Goal: Communication & Community: Answer question/provide support

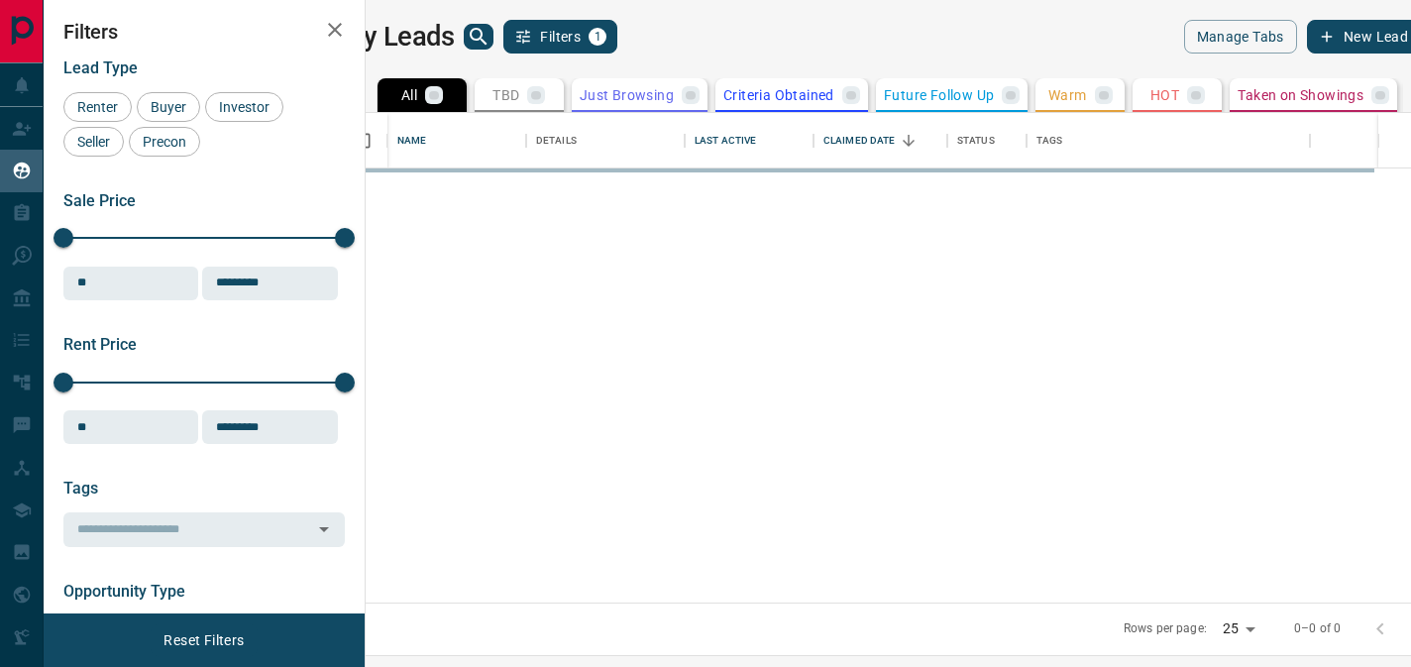
scroll to position [475, 1021]
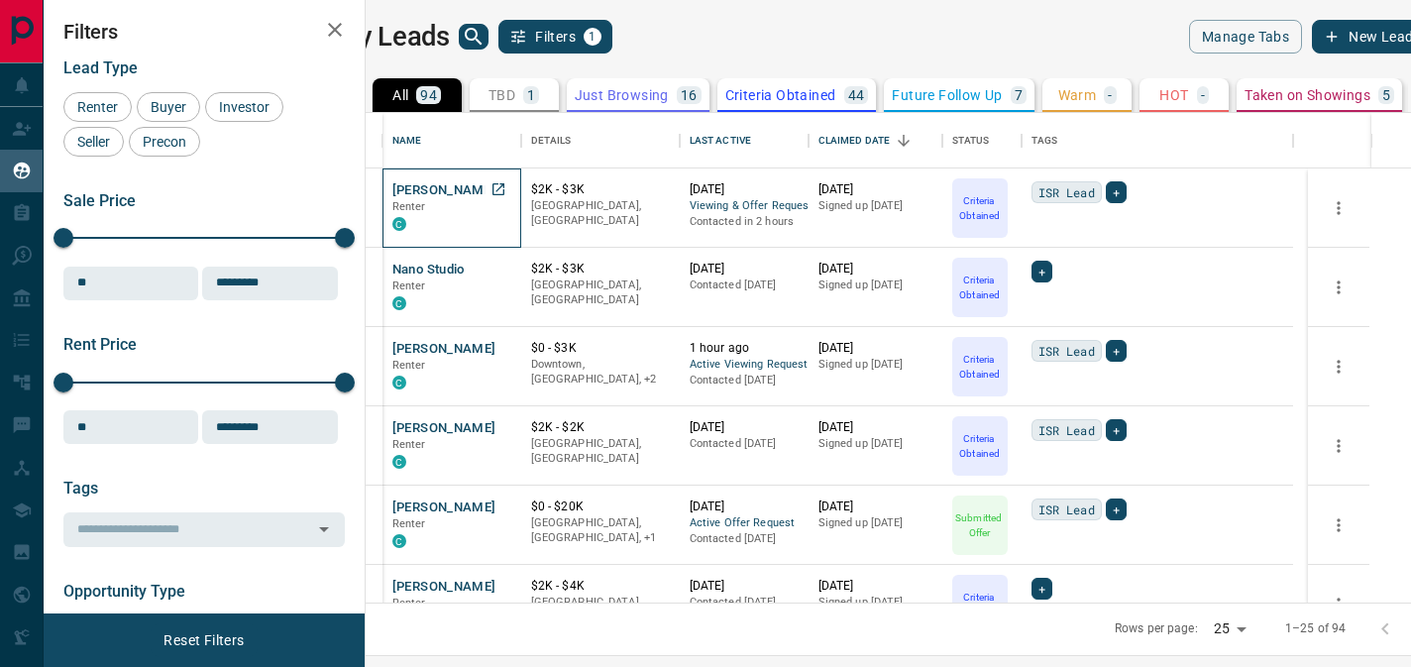
click at [484, 200] on p "Renter" at bounding box center [451, 207] width 119 height 16
click at [482, 191] on button "[PERSON_NAME]" at bounding box center [444, 190] width 104 height 19
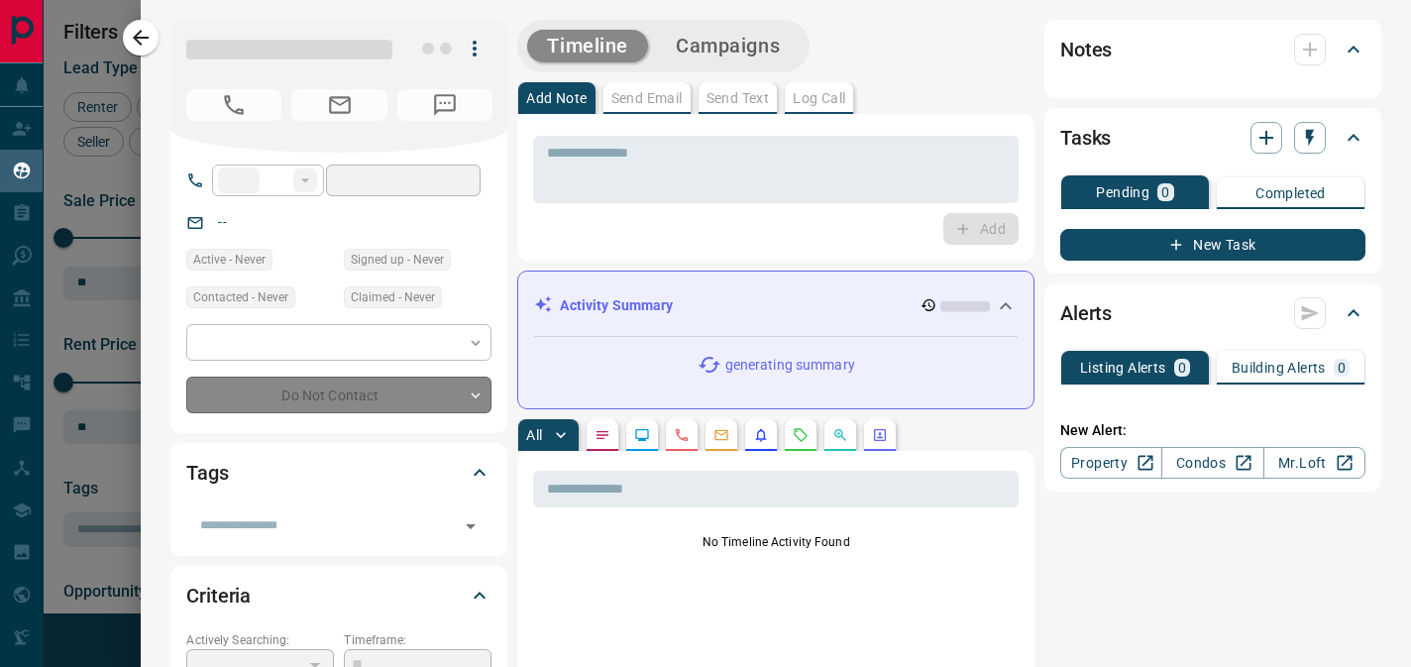
type input "**"
type input "**********"
type input "*"
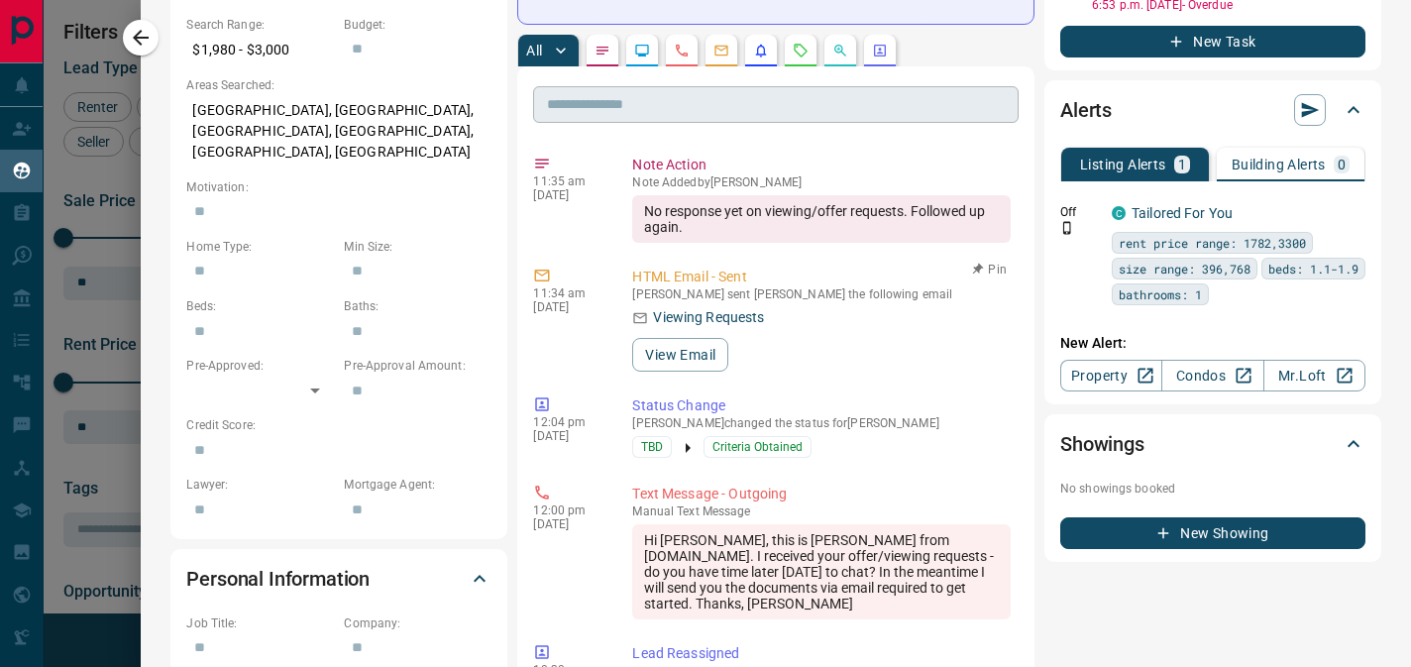
scroll to position [575, 0]
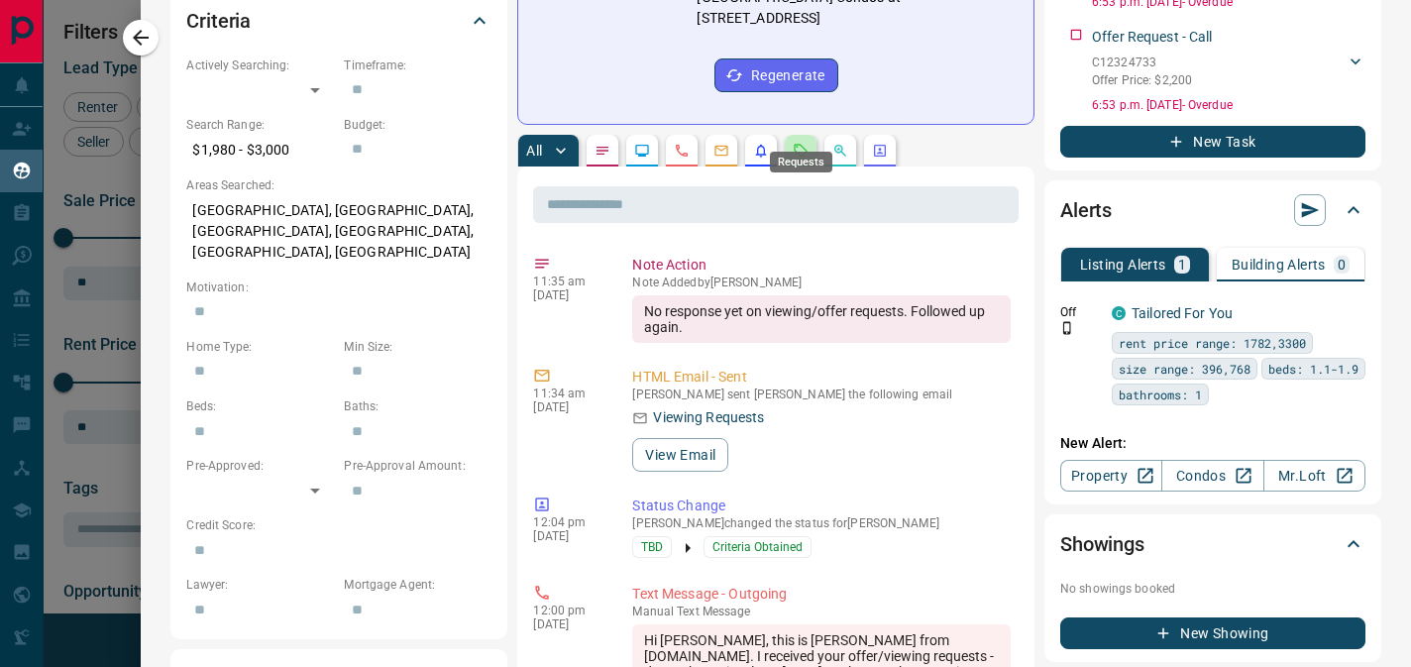
click at [801, 143] on icon "Requests" at bounding box center [801, 151] width 16 height 16
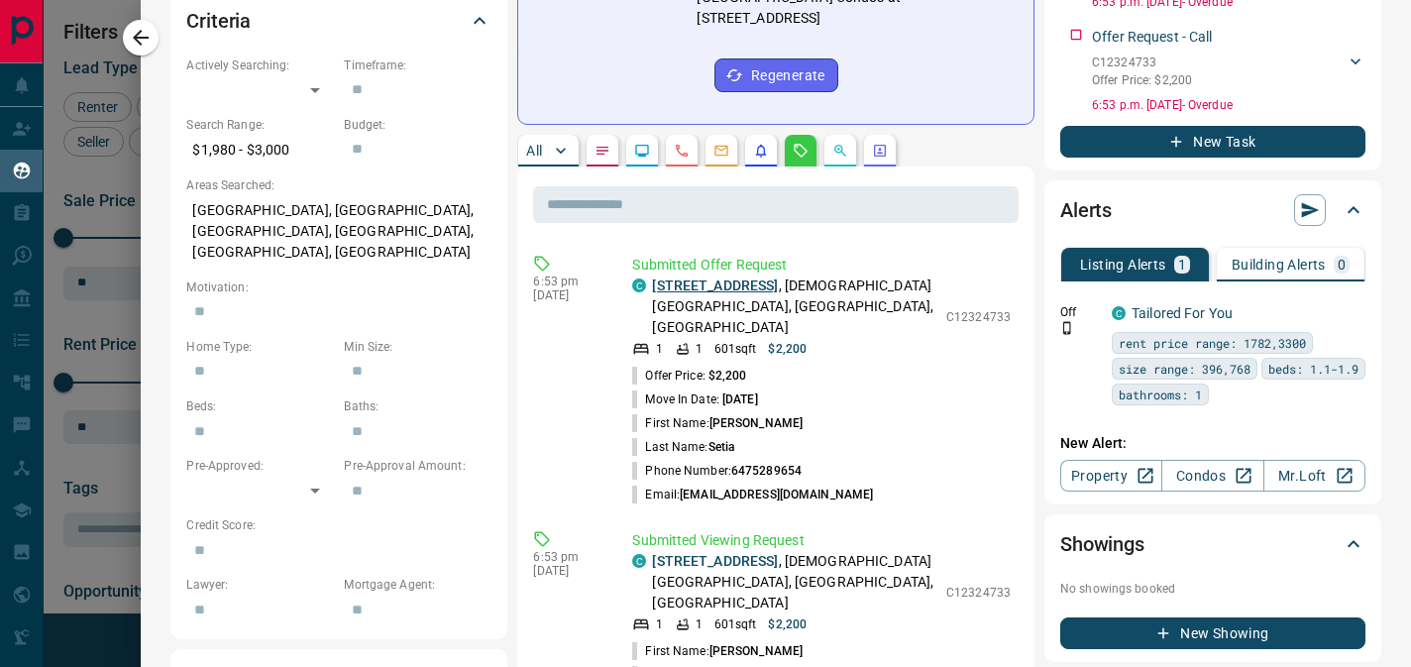
click at [719, 277] on link "[STREET_ADDRESS]" at bounding box center [715, 285] width 126 height 16
click at [707, 553] on link "[STREET_ADDRESS]" at bounding box center [715, 561] width 126 height 16
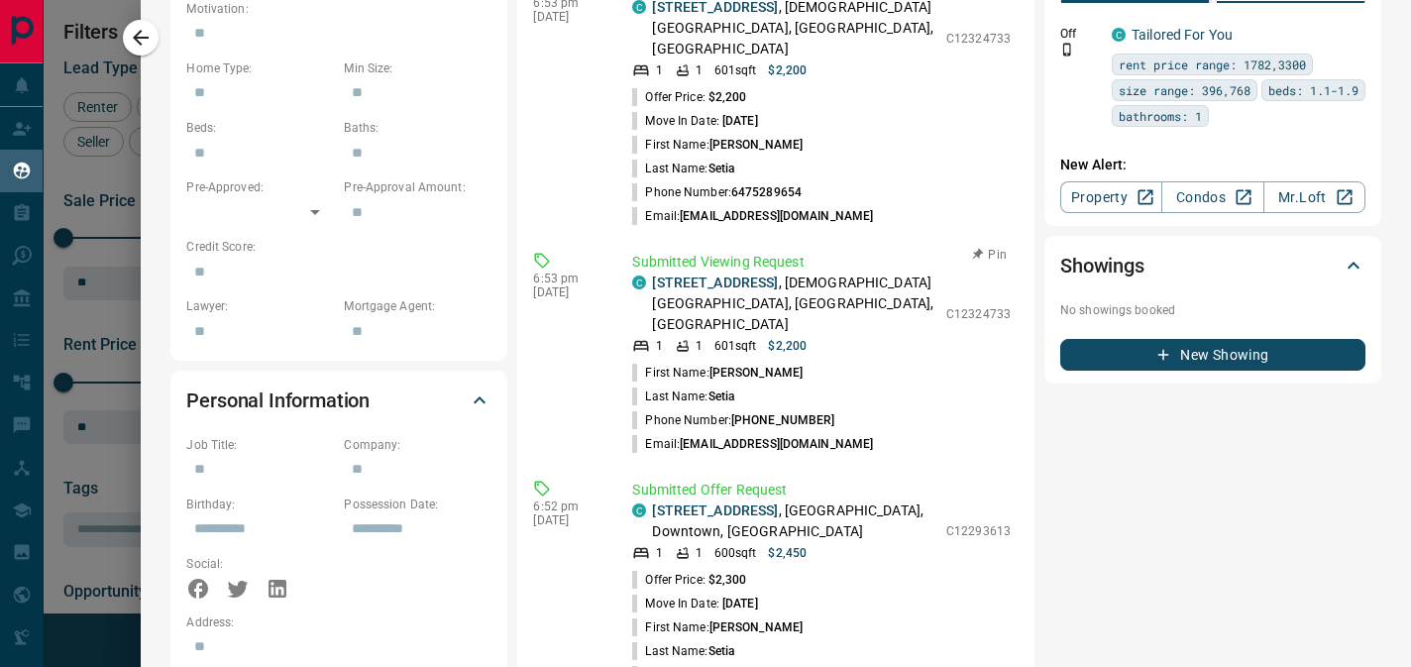
scroll to position [875, 0]
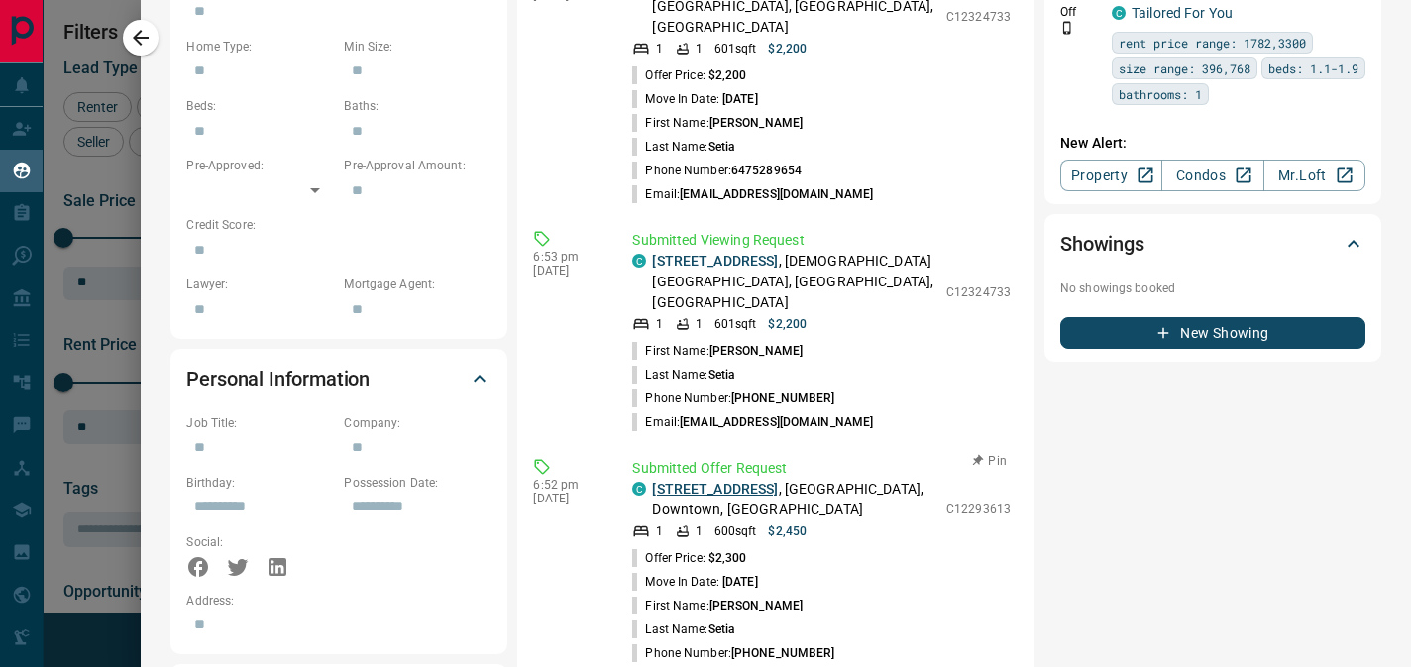
click at [753, 480] on link "[STREET_ADDRESS]" at bounding box center [715, 488] width 126 height 16
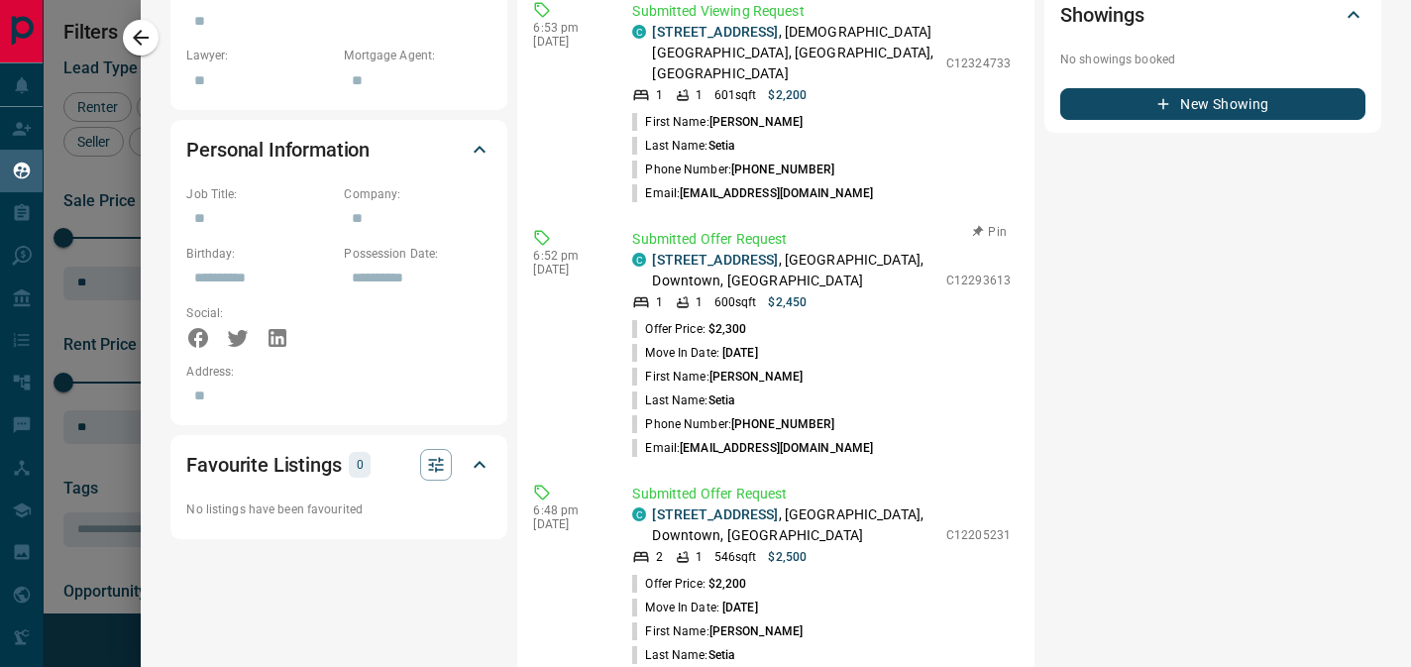
scroll to position [1136, 0]
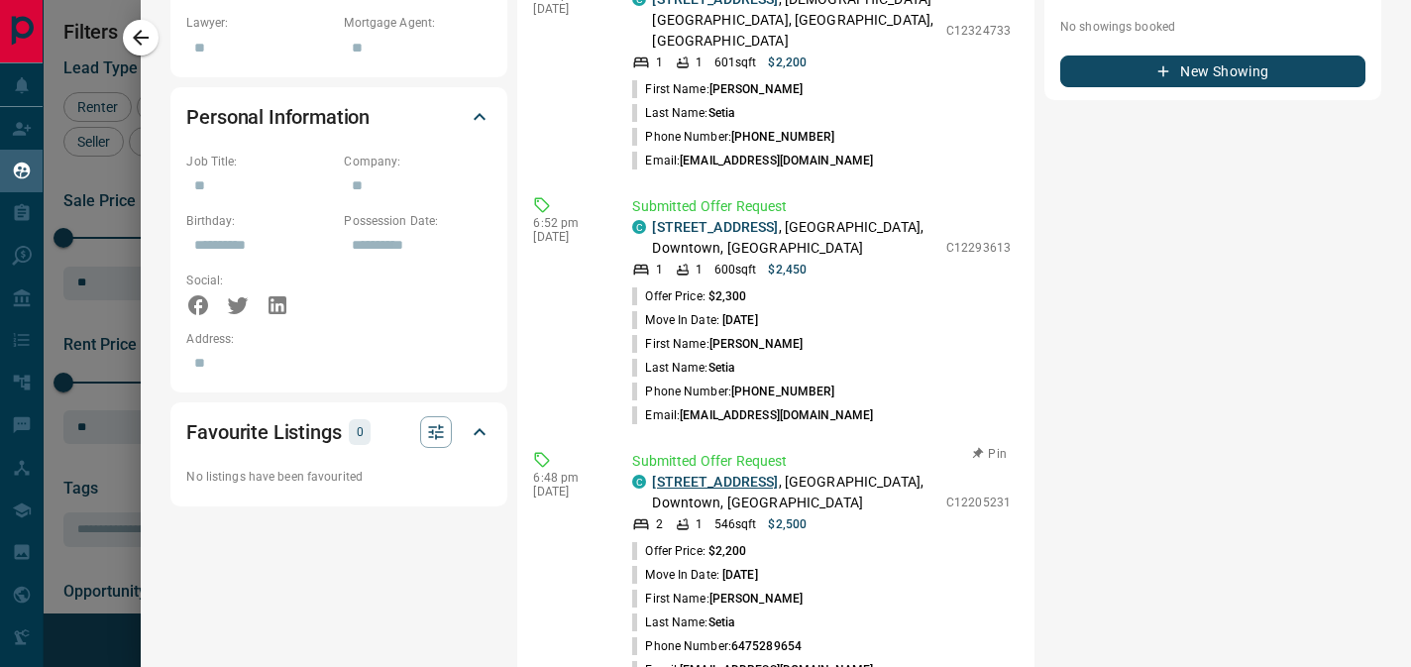
click at [733, 474] on link "[STREET_ADDRESS]" at bounding box center [715, 482] width 126 height 16
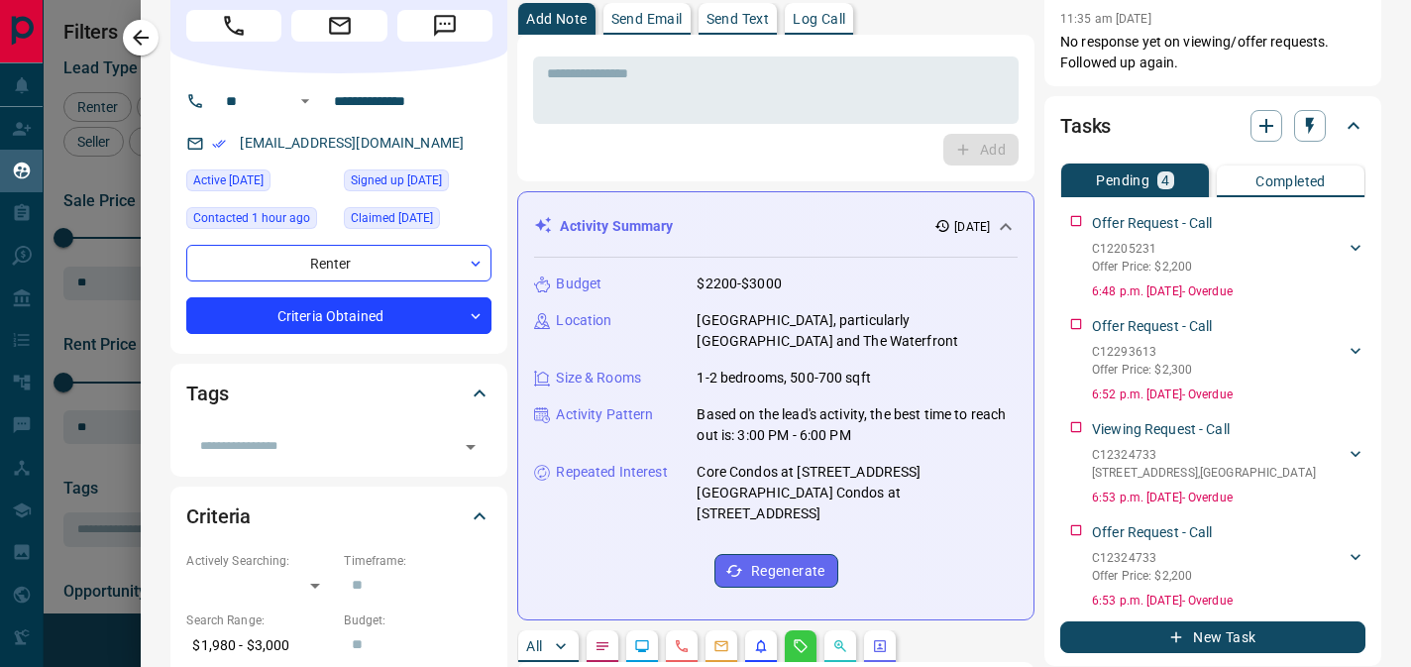
scroll to position [0, 0]
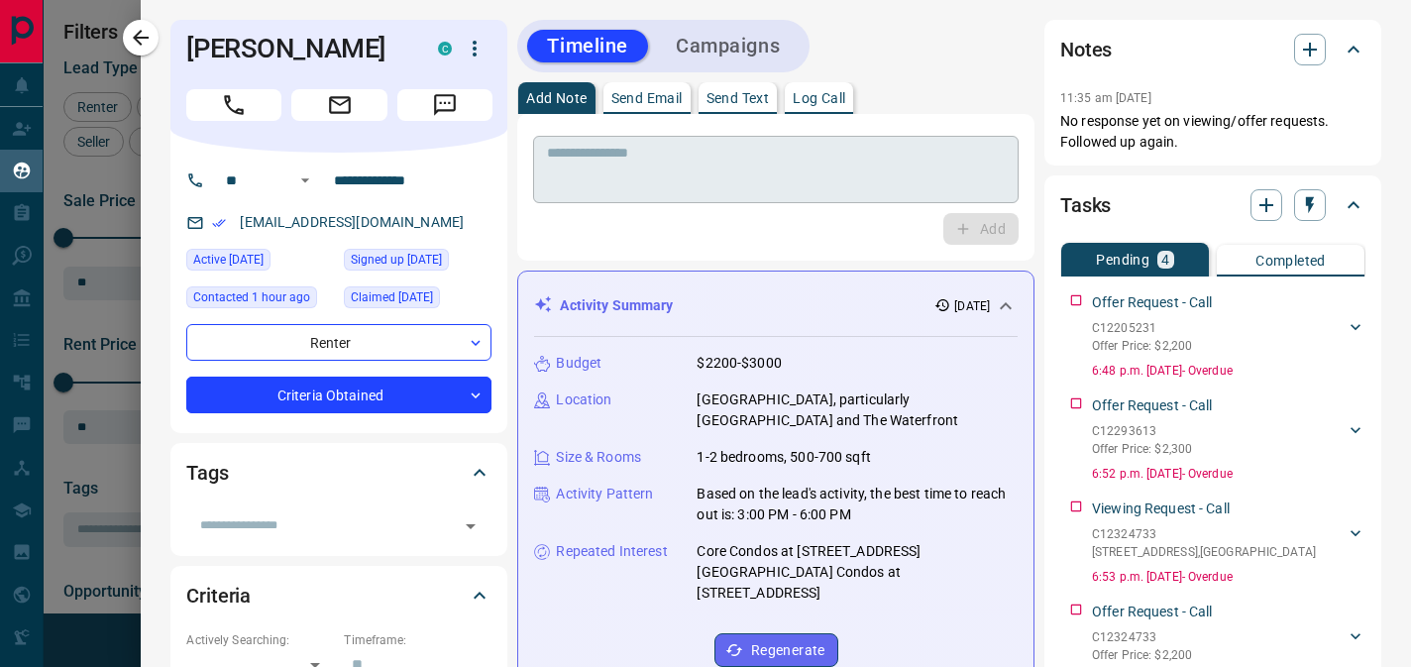
click at [677, 160] on textarea at bounding box center [776, 170] width 458 height 51
click at [661, 105] on p "Send Email" at bounding box center [646, 98] width 71 height 14
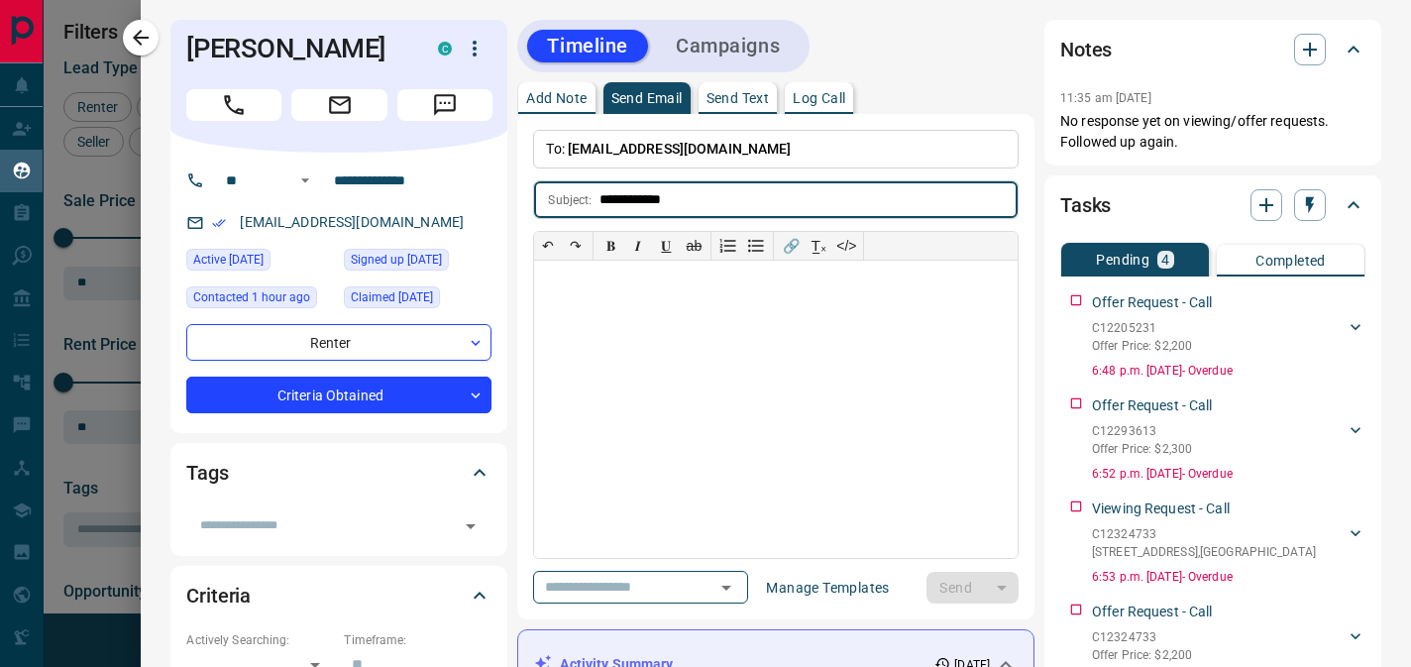
type input "**********"
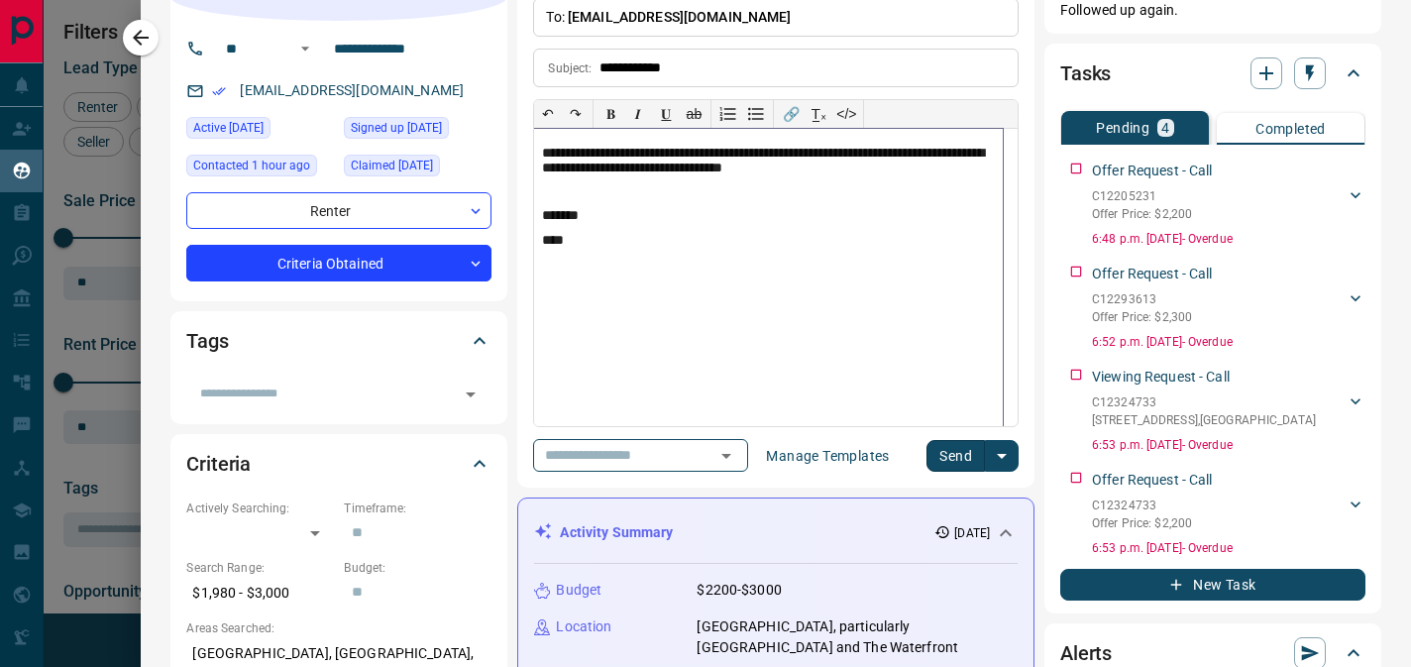
scroll to position [179, 0]
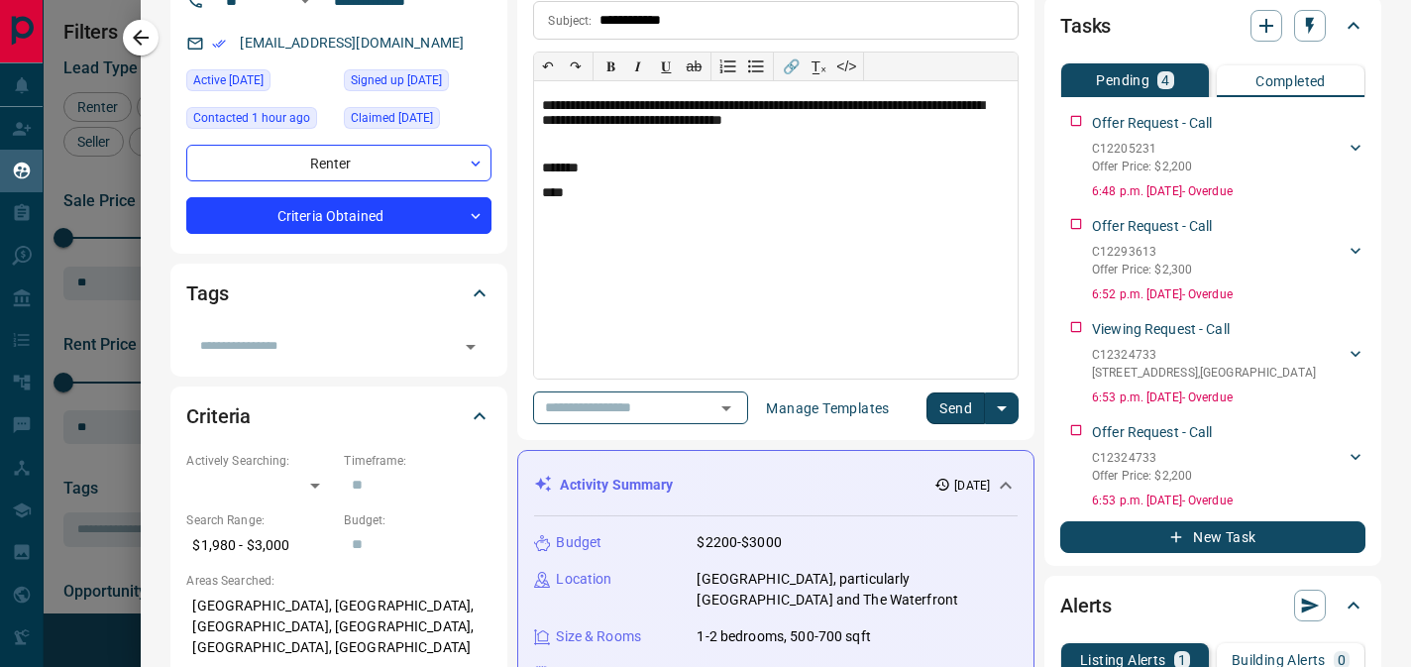
click at [947, 413] on button "Send" at bounding box center [955, 408] width 58 height 32
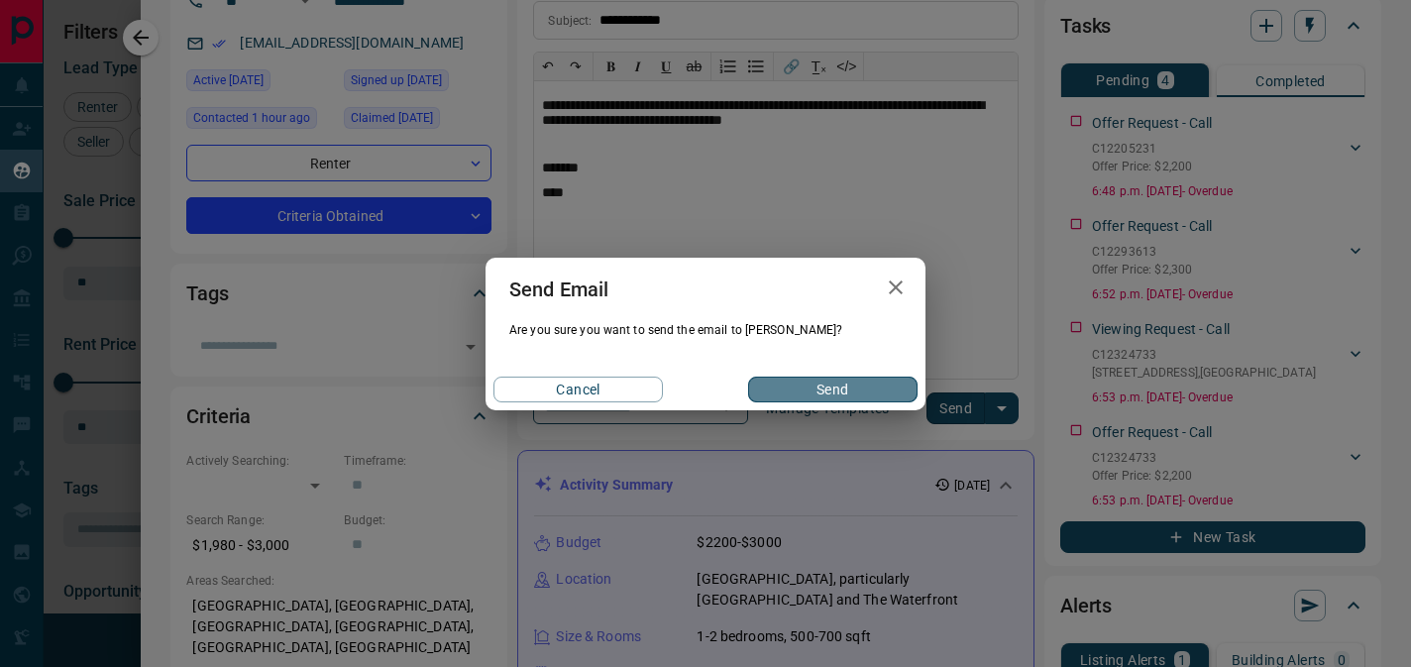
click at [789, 376] on button "Send" at bounding box center [832, 389] width 169 height 26
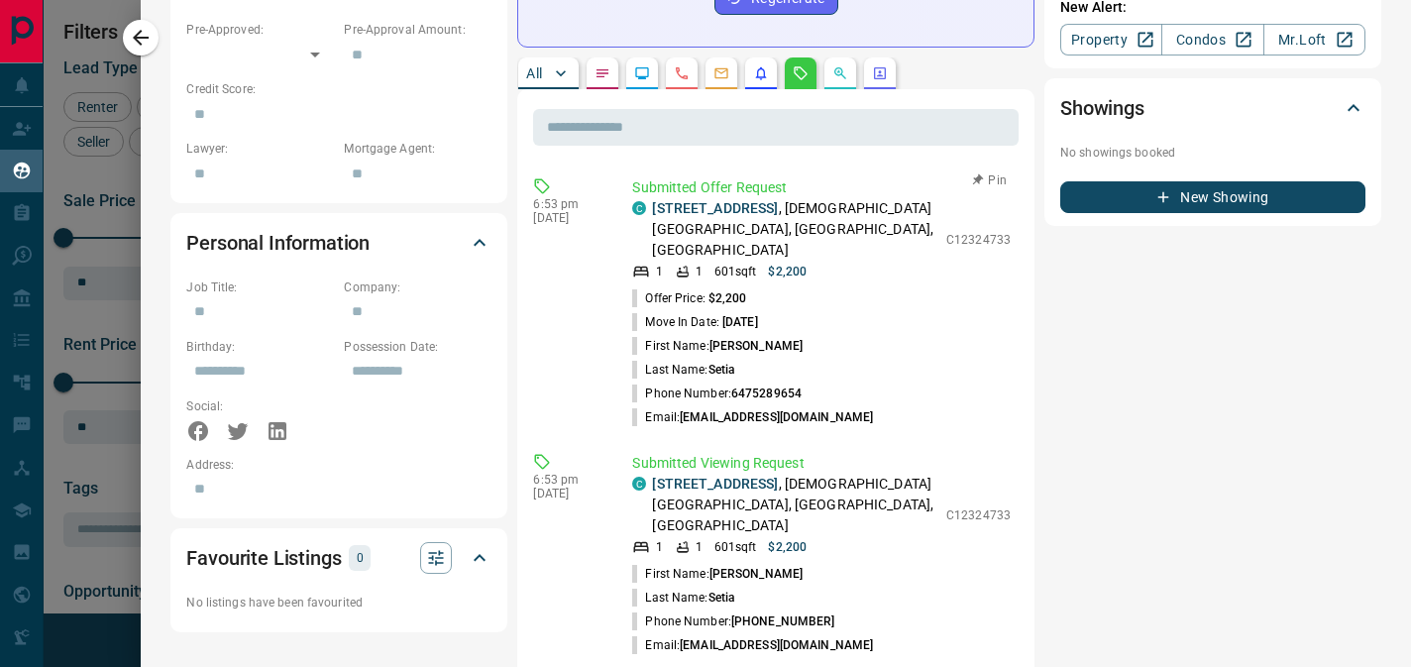
scroll to position [1046, 0]
